Goal: Task Accomplishment & Management: Manage account settings

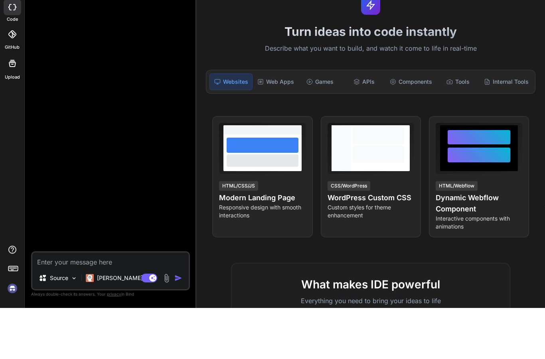
click at [9, 333] on img at bounding box center [13, 340] width 14 height 14
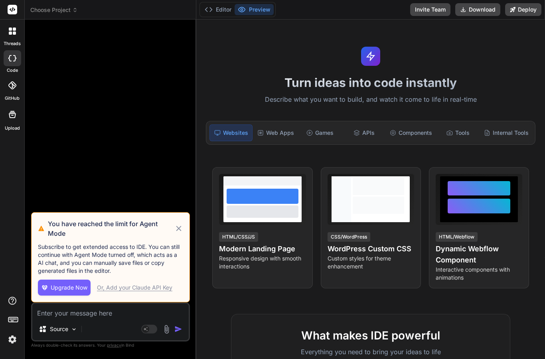
click at [179, 232] on icon at bounding box center [178, 229] width 9 height 10
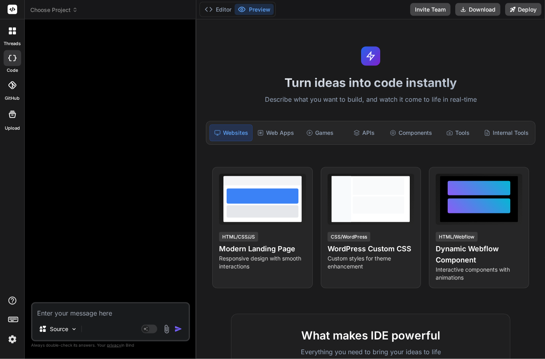
scroll to position [32, 0]
click at [16, 340] on img at bounding box center [13, 340] width 14 height 14
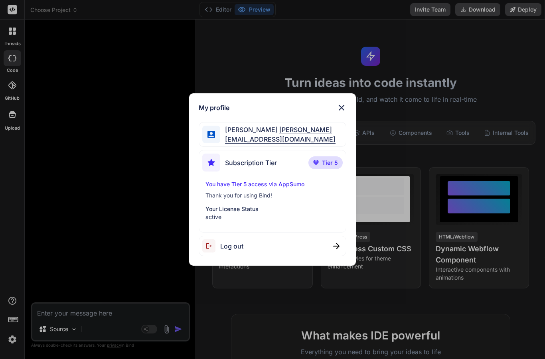
click at [45, 227] on div "My profile [PERSON_NAME] [PERSON_NAME][EMAIL_ADDRESS][DOMAIN_NAME] Subscription…" at bounding box center [272, 179] width 545 height 359
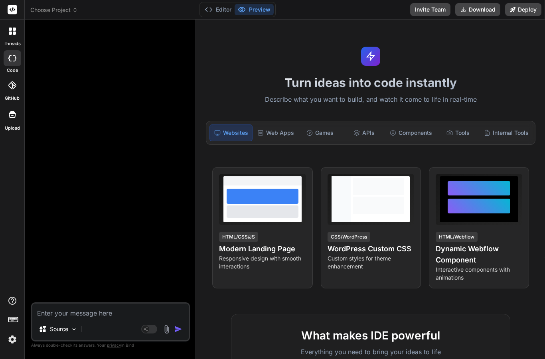
scroll to position [0, 0]
click at [17, 30] on div at bounding box center [12, 31] width 17 height 17
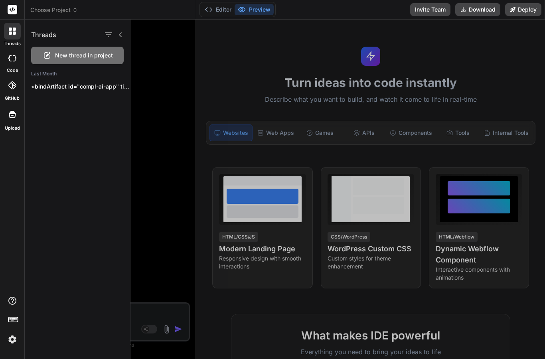
click at [85, 84] on p "<bindArtifact id="compl-ai-app" title="COMPL-AI: AI-Driven Compliance Navigator…" at bounding box center [80, 87] width 99 height 8
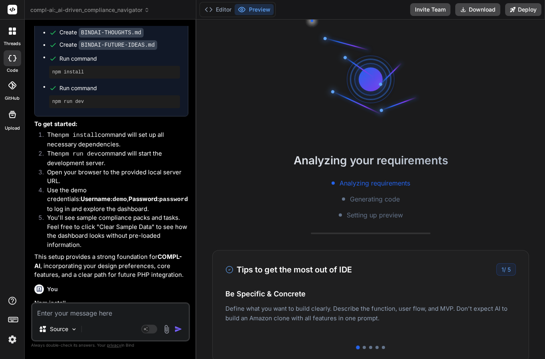
scroll to position [2211, 0]
click at [365, 347] on div at bounding box center [363, 347] width 3 height 3
click at [370, 347] on div at bounding box center [370, 347] width 3 height 3
click at [376, 347] on div at bounding box center [376, 347] width 3 height 3
click at [383, 347] on div at bounding box center [383, 347] width 3 height 3
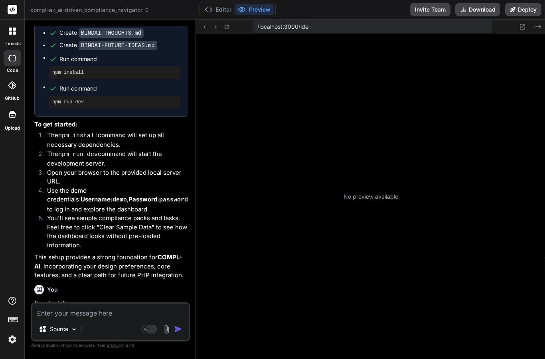
scroll to position [24, 0]
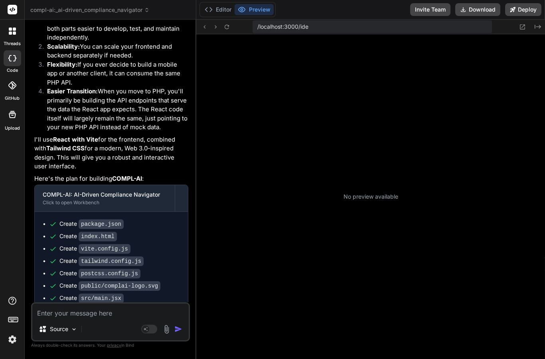
click at [436, 10] on button "Invite Team" at bounding box center [430, 9] width 40 height 13
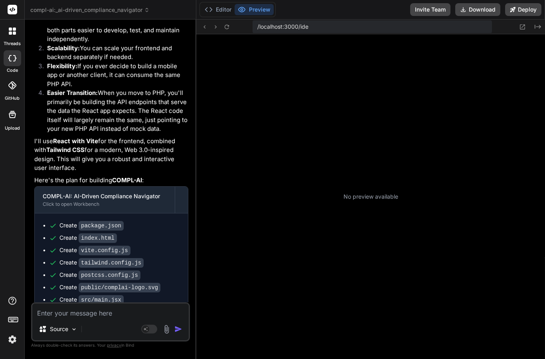
scroll to position [1767, 0]
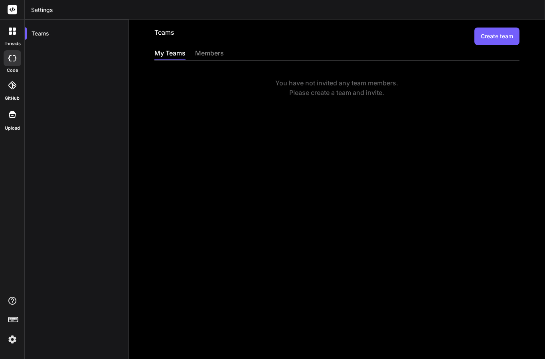
click at [12, 32] on icon at bounding box center [10, 33] width 3 height 3
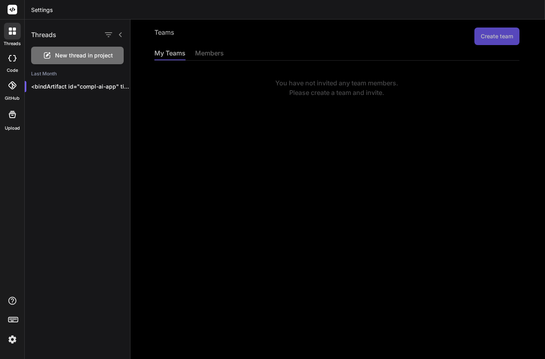
click at [82, 87] on p "<bindArtifact id="compl-ai-app" title="COMPL-AI: AI-Driven Compliance Navigator…" at bounding box center [80, 87] width 99 height 8
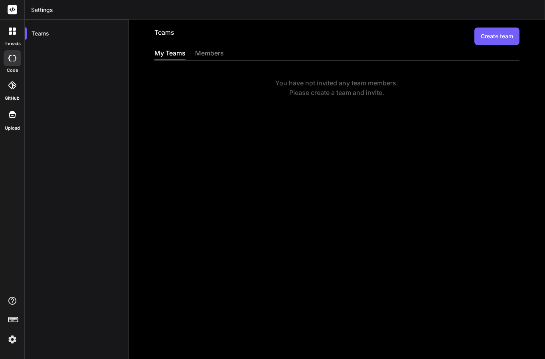
click at [16, 32] on icon at bounding box center [12, 31] width 7 height 7
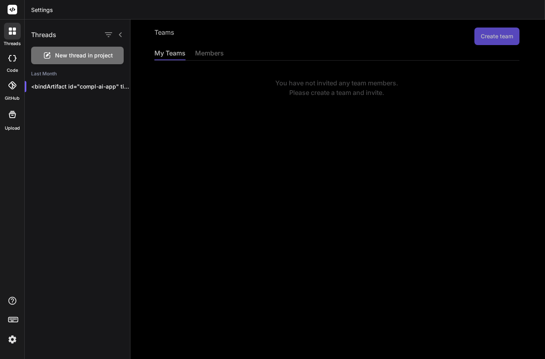
click at [6, 57] on div at bounding box center [13, 58] width 18 height 16
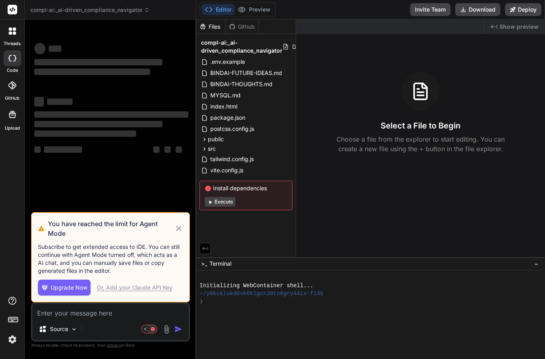
click at [15, 60] on icon at bounding box center [14, 58] width 3 height 6
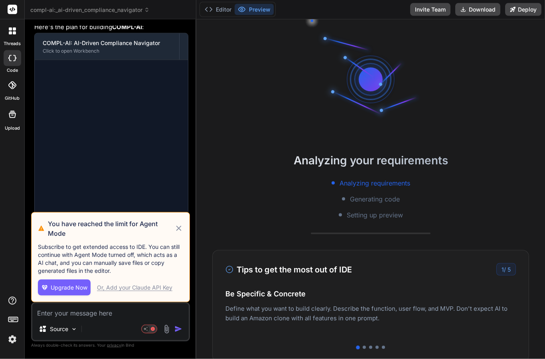
scroll to position [32, 0]
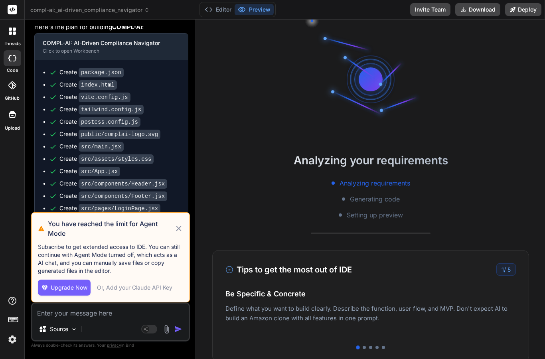
click at [182, 231] on icon at bounding box center [178, 229] width 9 height 10
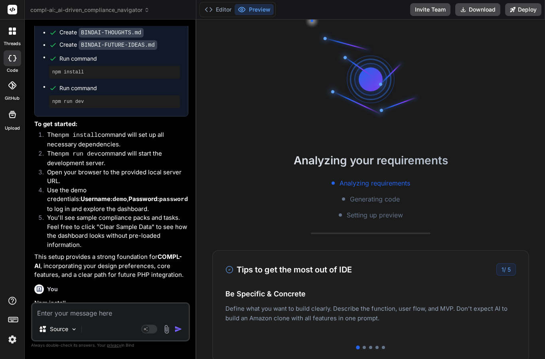
scroll to position [2211, 0]
type textarea "x"
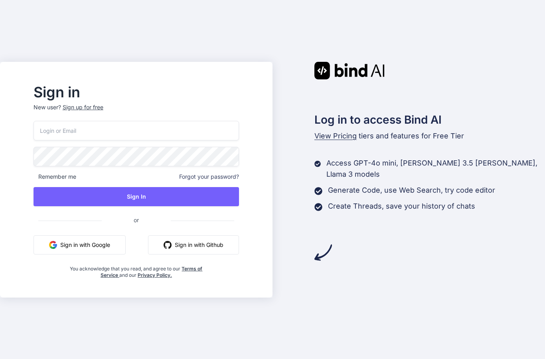
click at [102, 254] on button "Sign in with Google" at bounding box center [79, 244] width 92 height 19
